Goal: Information Seeking & Learning: Learn about a topic

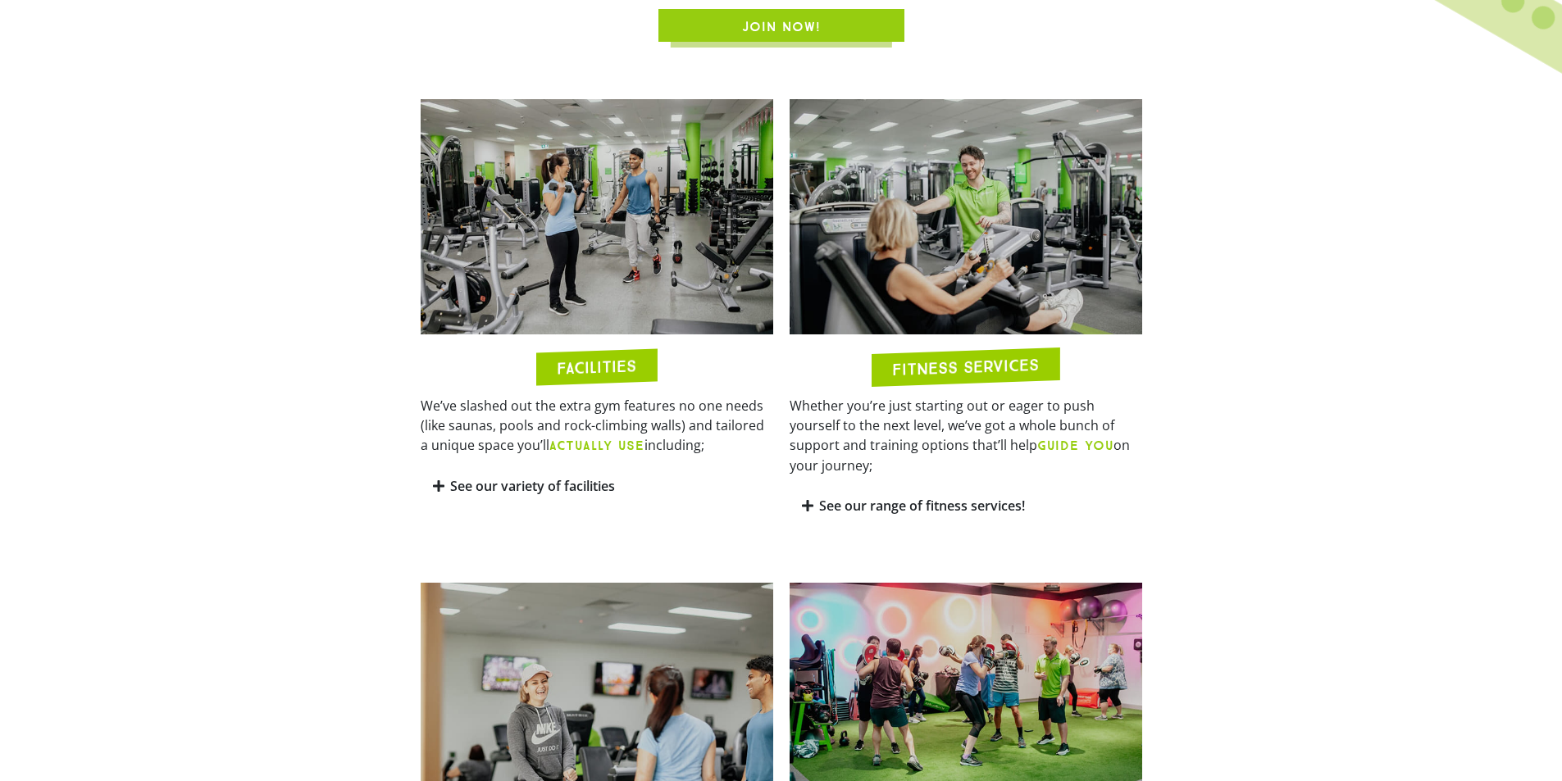
scroll to position [820, 0]
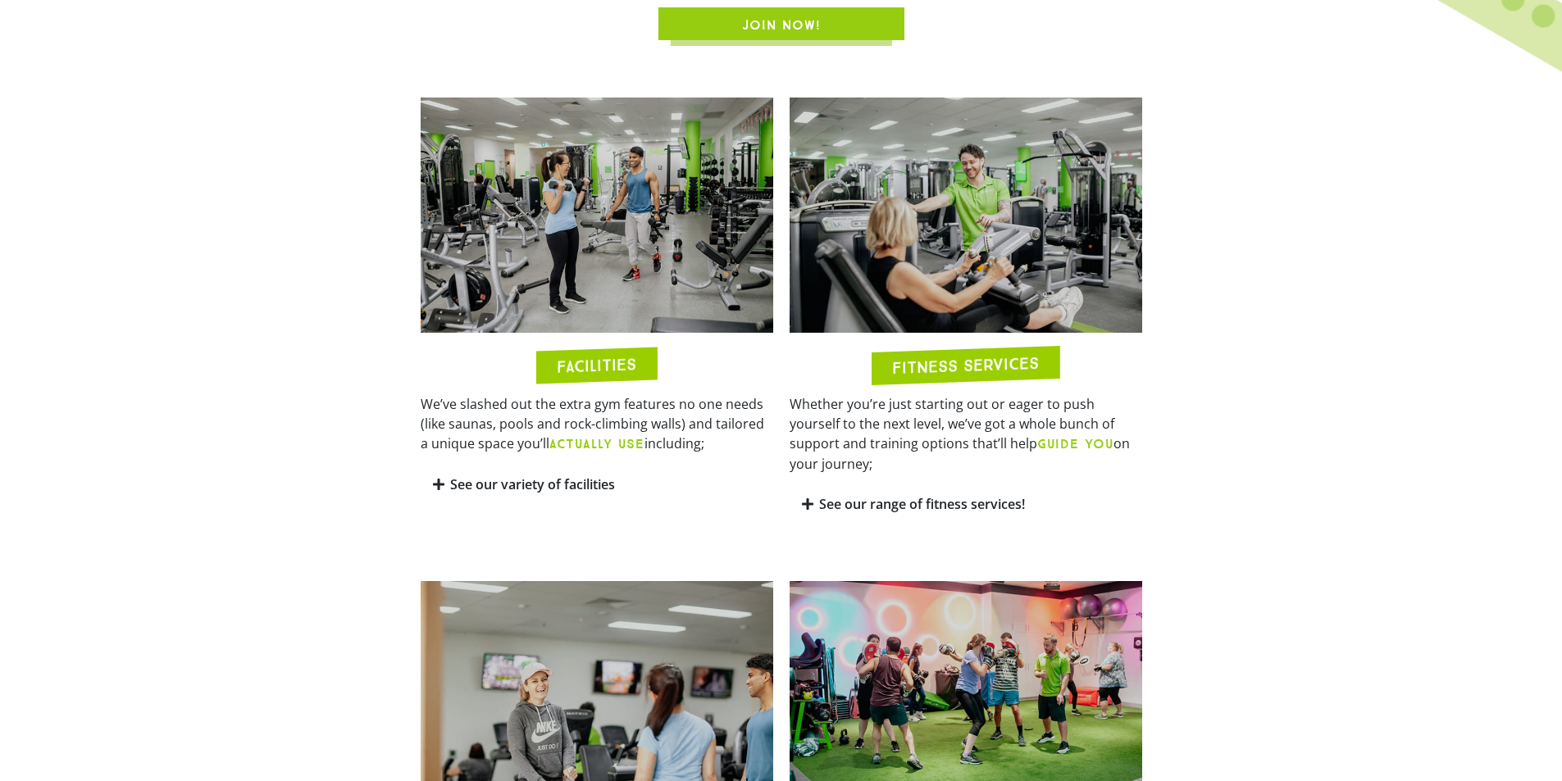
click at [894, 499] on div "See our range of fitness services!" at bounding box center [966, 504] width 353 height 39
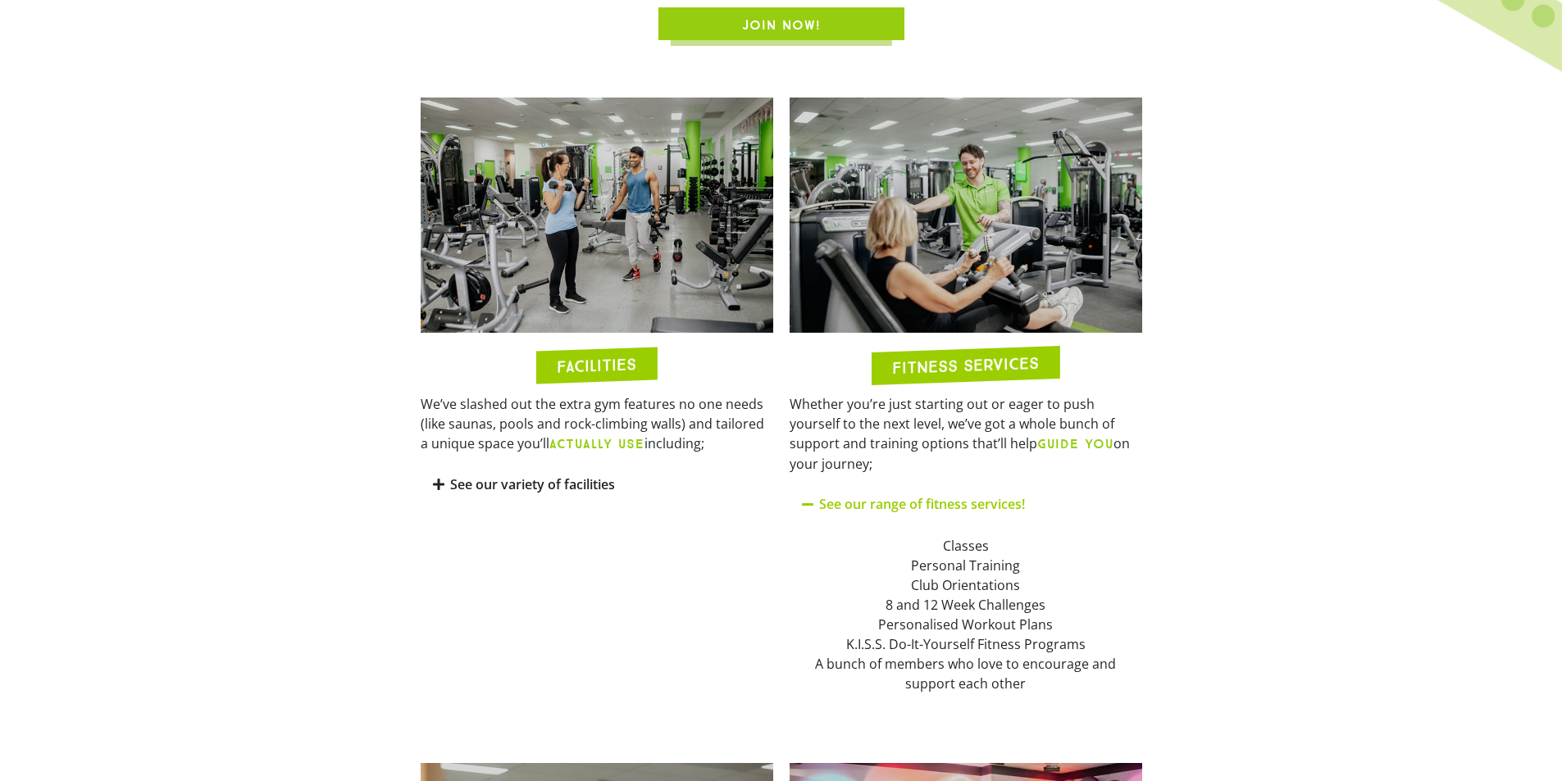
click at [617, 474] on div "See our variety of facilities" at bounding box center [597, 485] width 353 height 39
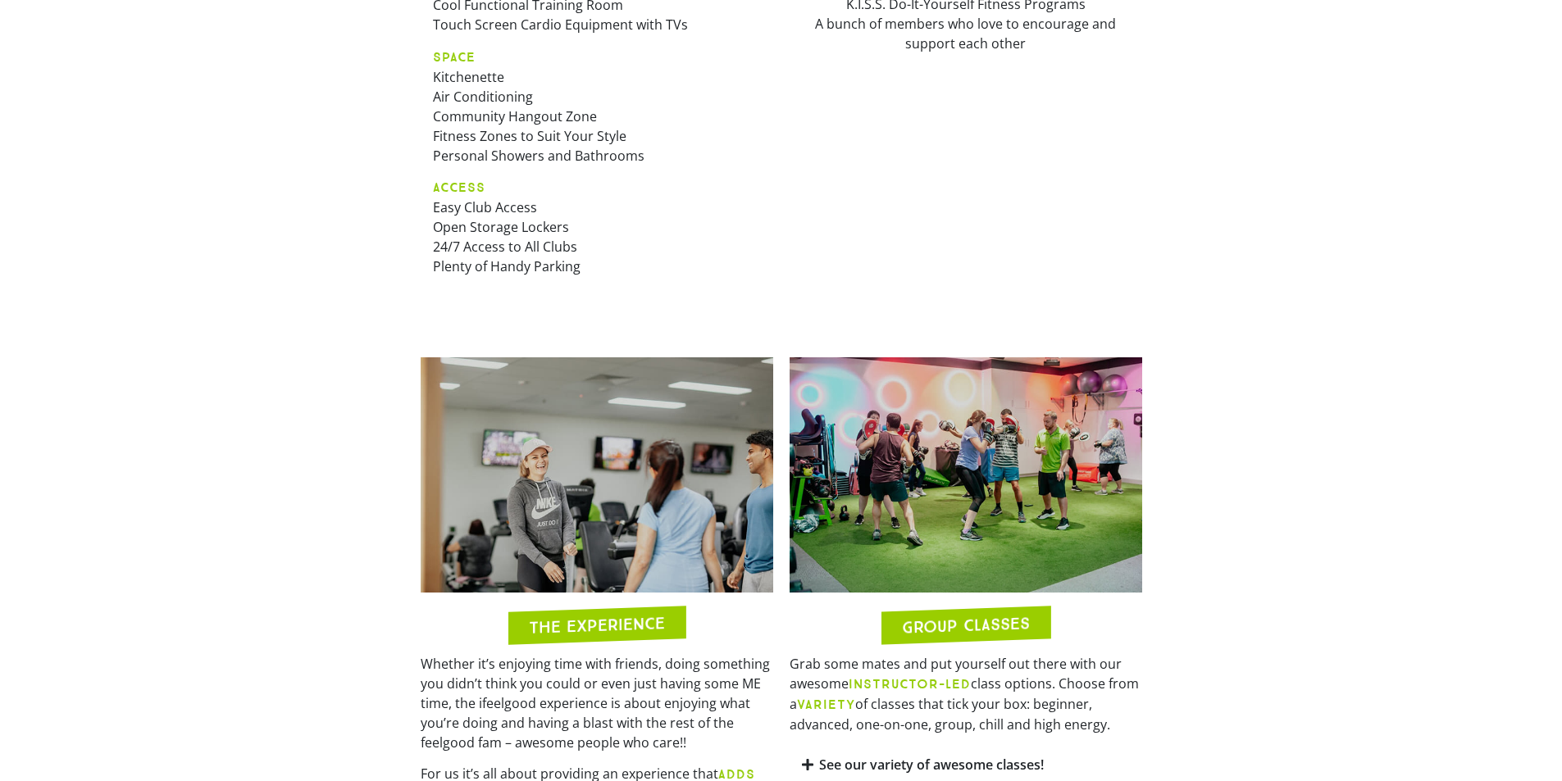
scroll to position [1722, 0]
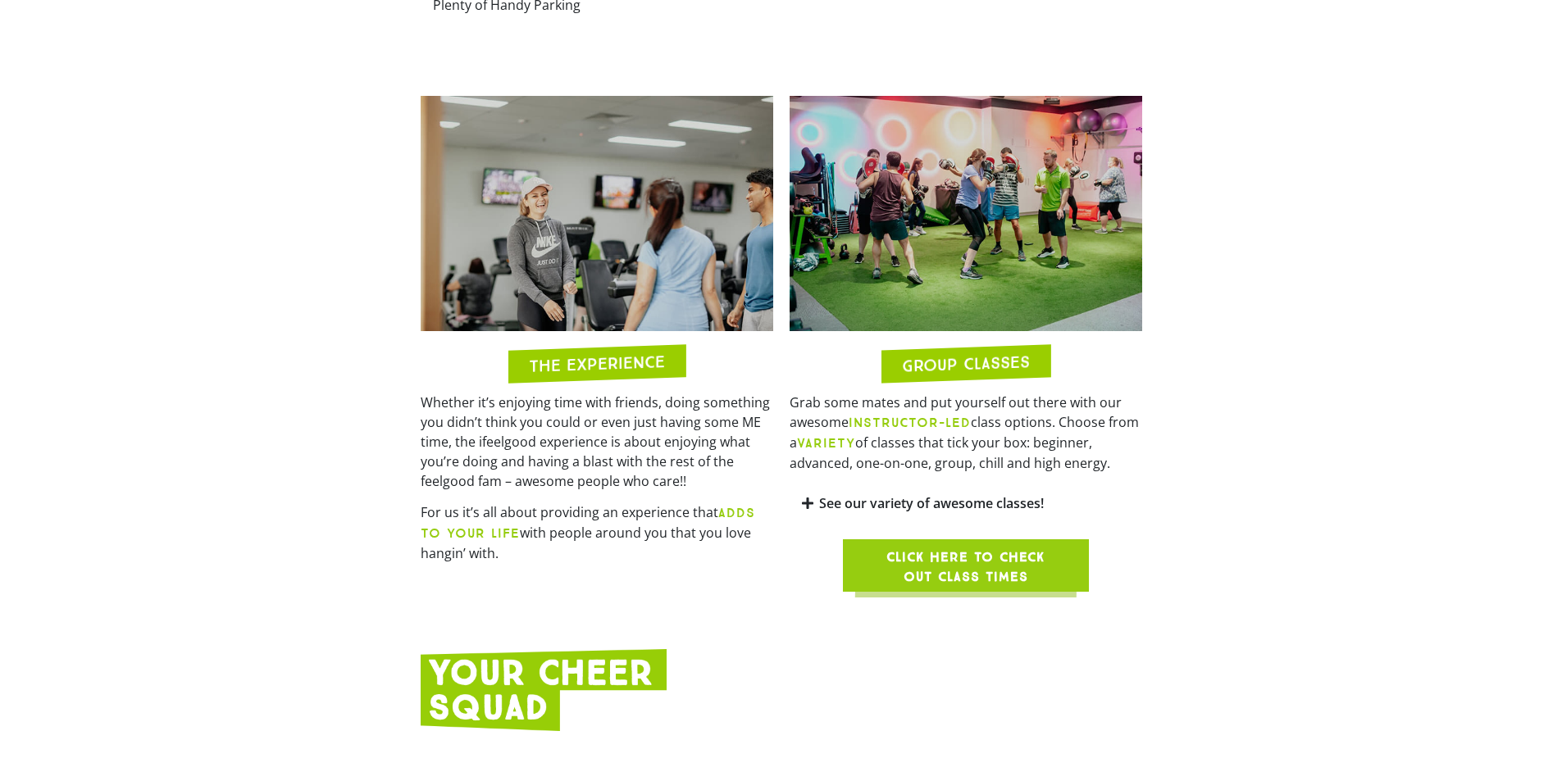
drag, startPoint x: 1248, startPoint y: 467, endPoint x: 1250, endPoint y: 150, distance: 316.5
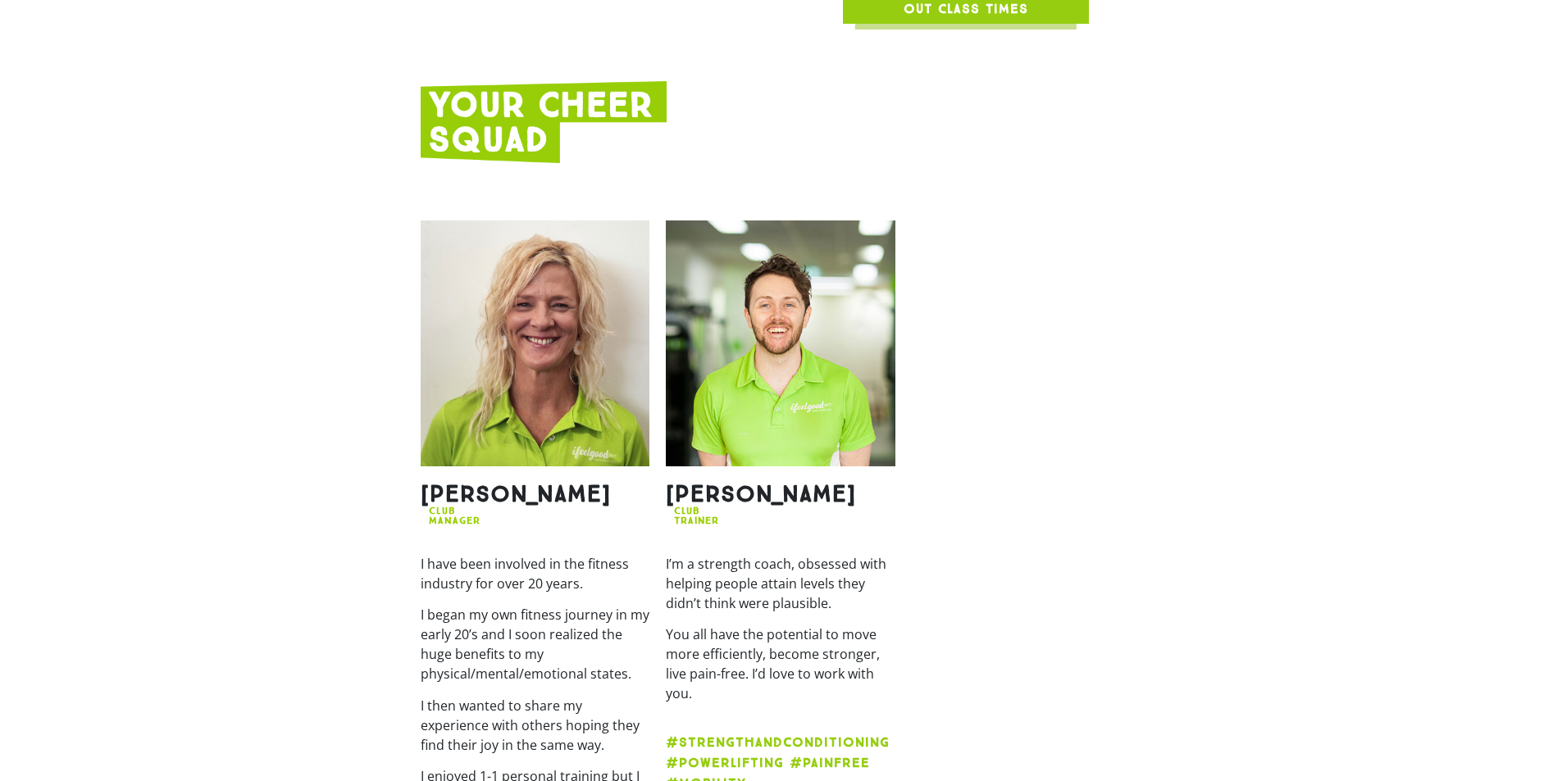
scroll to position [2296, 0]
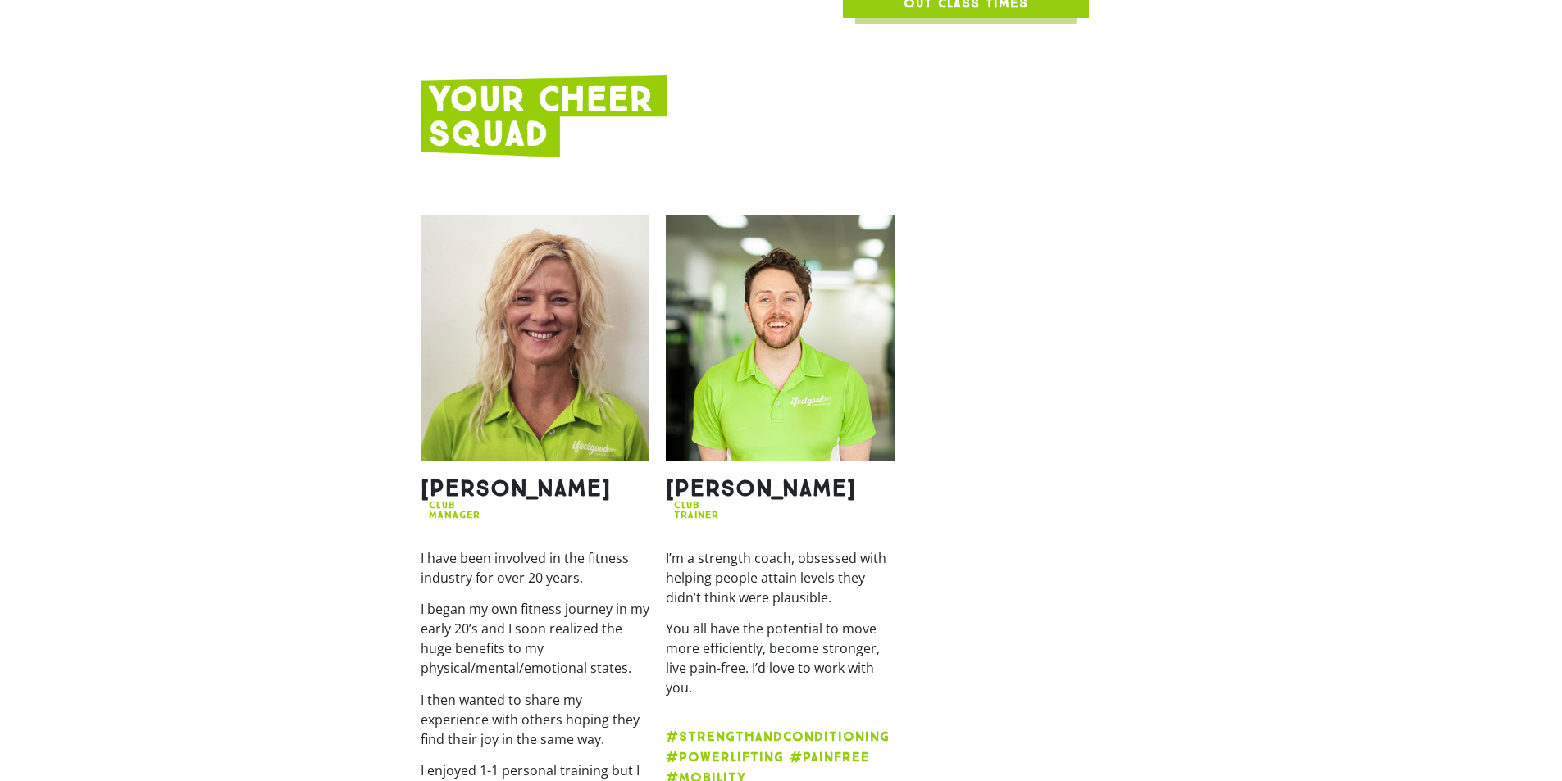
click at [192, 196] on div "WELCOME TO IFEELGOOD! [GEOGRAPHIC_DATA] ([GEOGRAPHIC_DATA], [STREET_ADDRESS]) W…" at bounding box center [781, 153] width 1562 height 4687
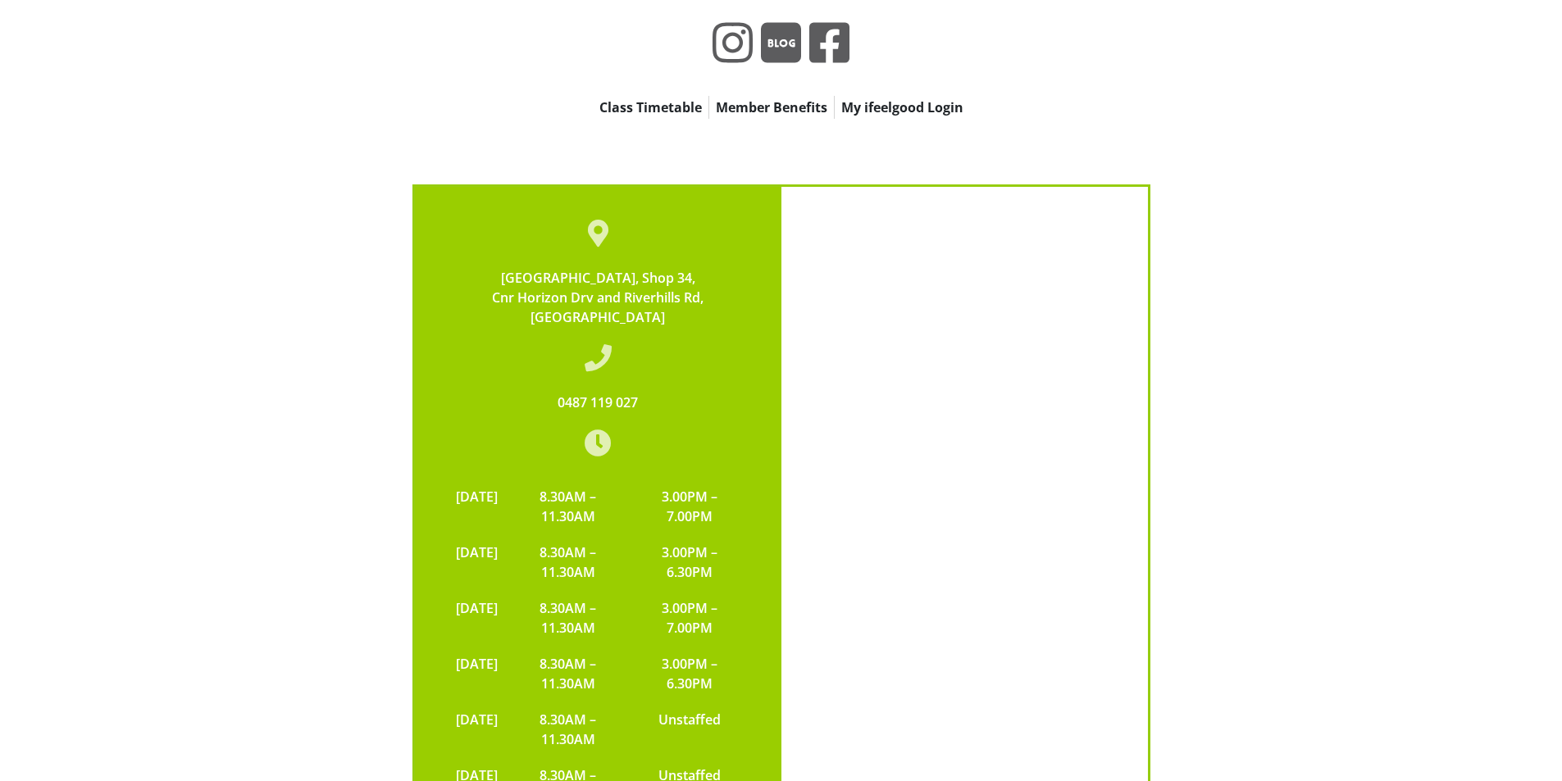
scroll to position [5192, 0]
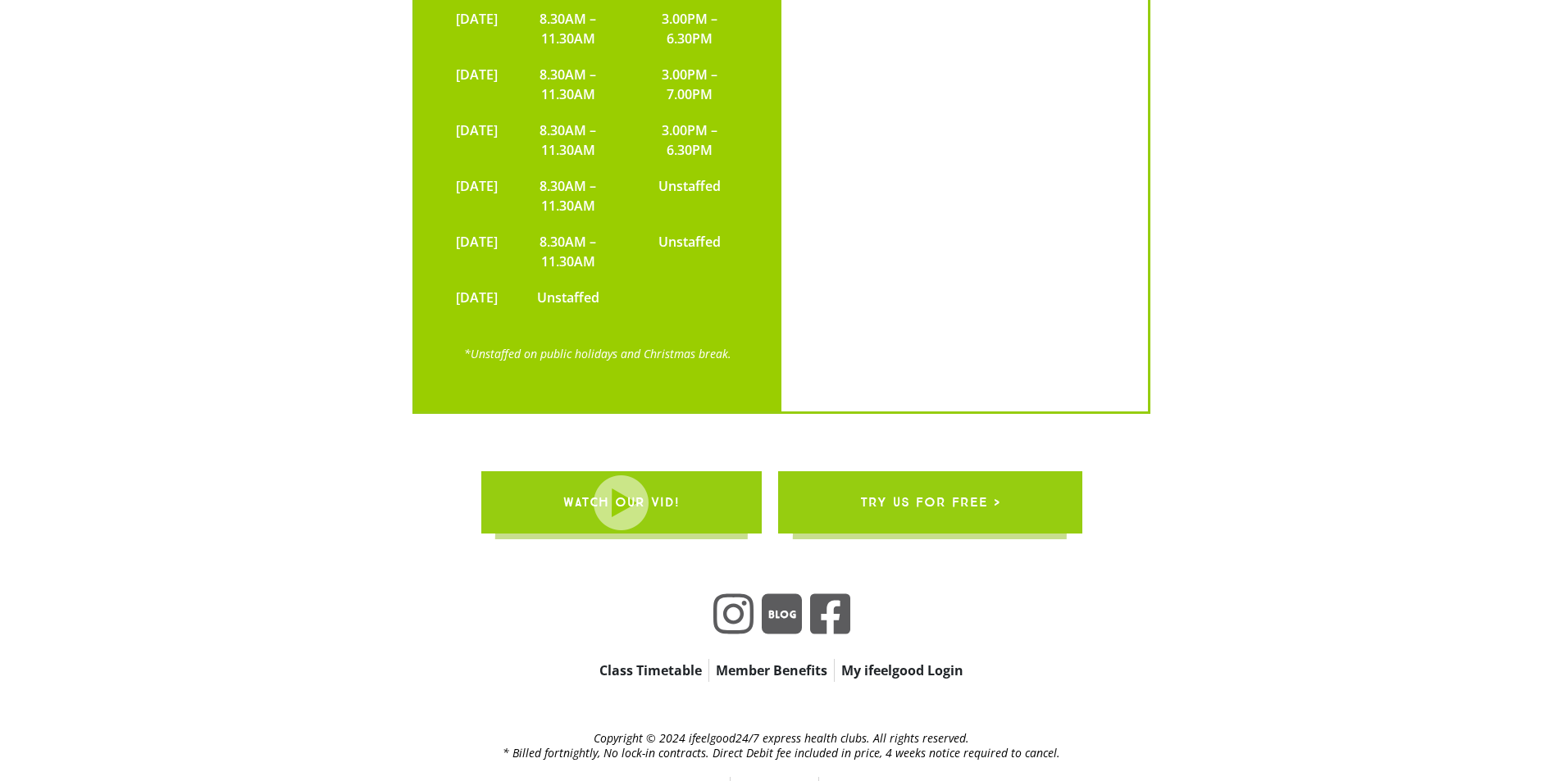
click at [662, 659] on link "Class Timetable" at bounding box center [651, 670] width 116 height 23
click at [762, 659] on link "Member Benefits" at bounding box center [771, 670] width 125 height 23
